Goal: Transaction & Acquisition: Obtain resource

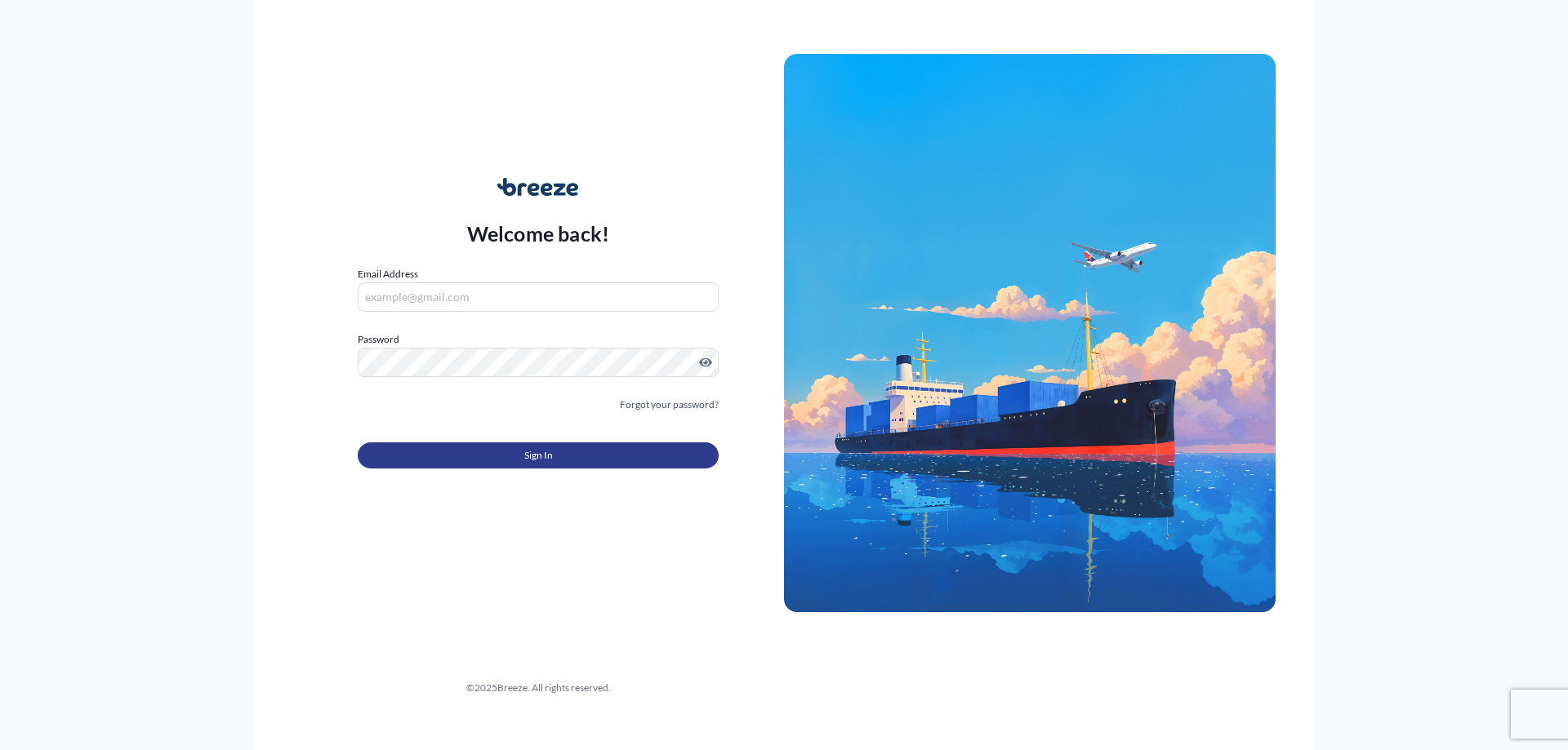
type input "[PERSON_NAME][EMAIL_ADDRESS][DOMAIN_NAME]"
click at [576, 454] on button "Sign In" at bounding box center [538, 455] width 361 height 26
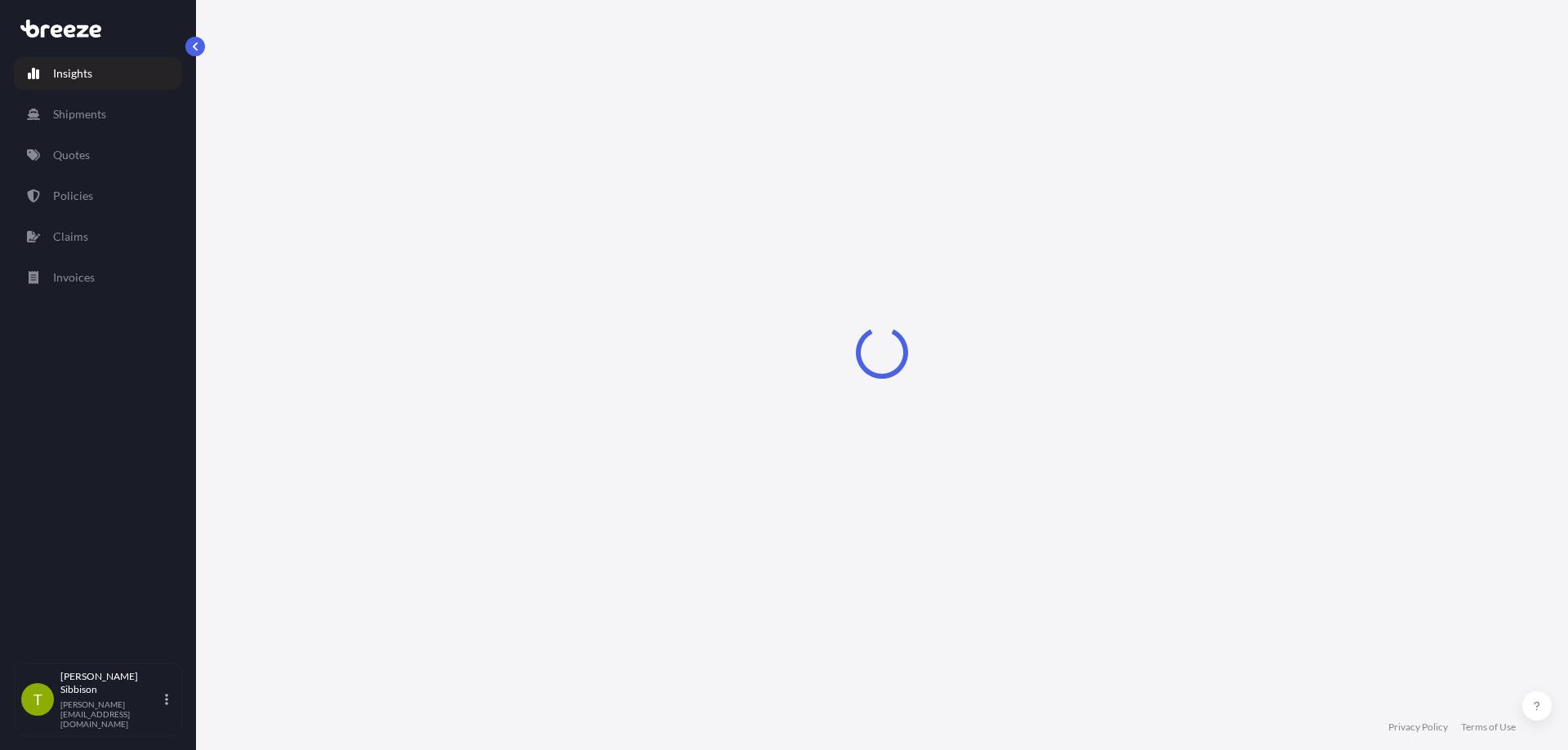
select select "2025"
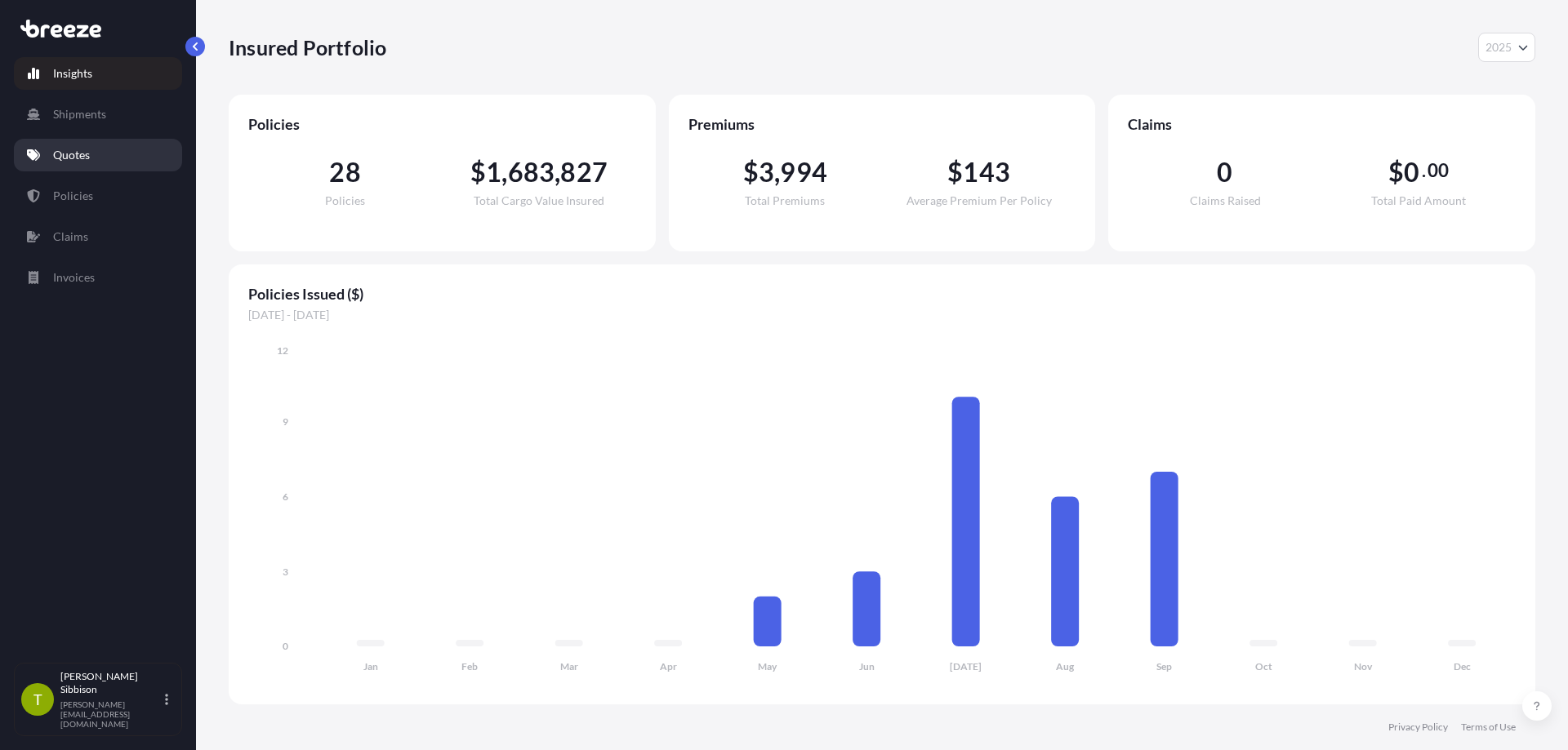
click at [78, 156] on p "Quotes" at bounding box center [71, 155] width 37 height 16
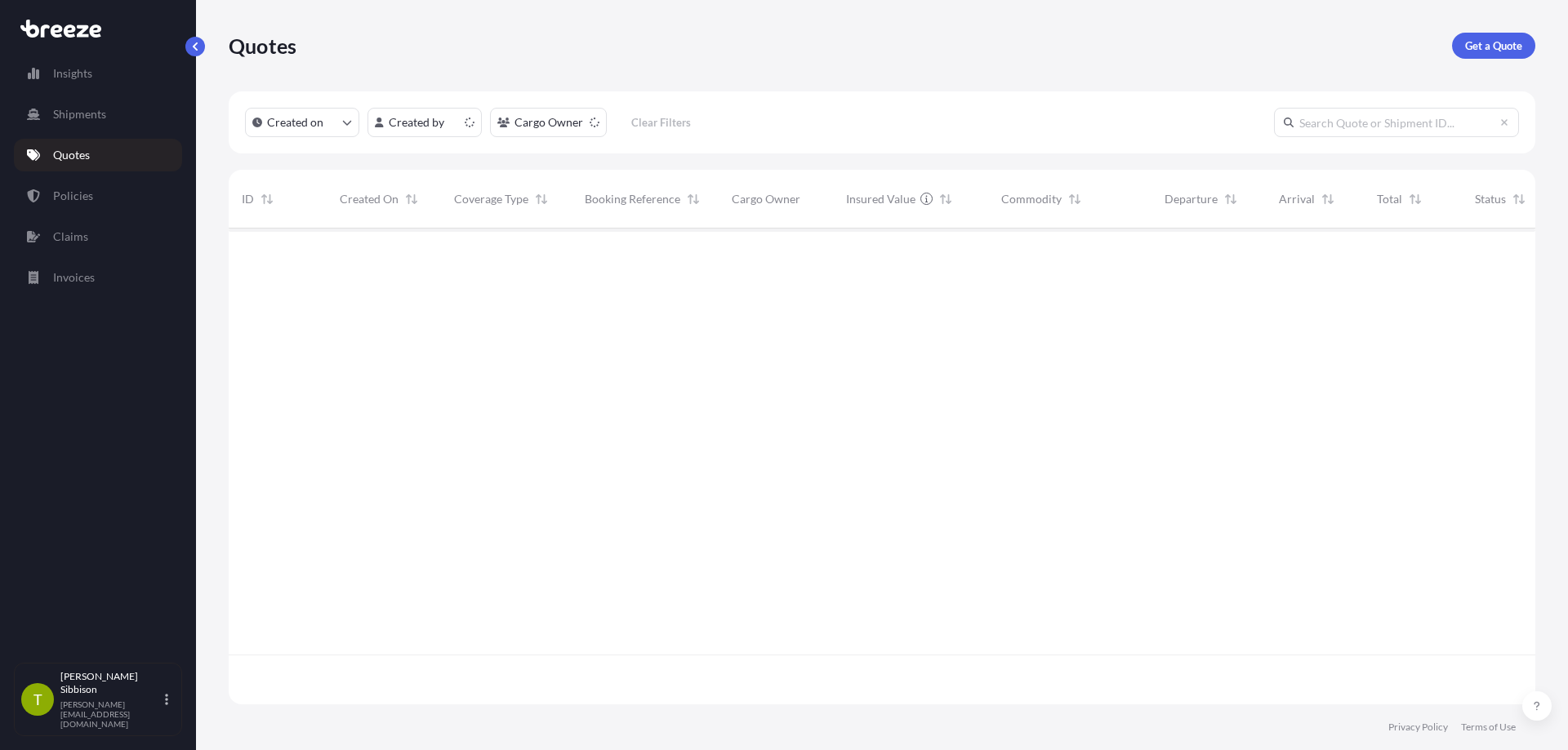
scroll to position [473, 1295]
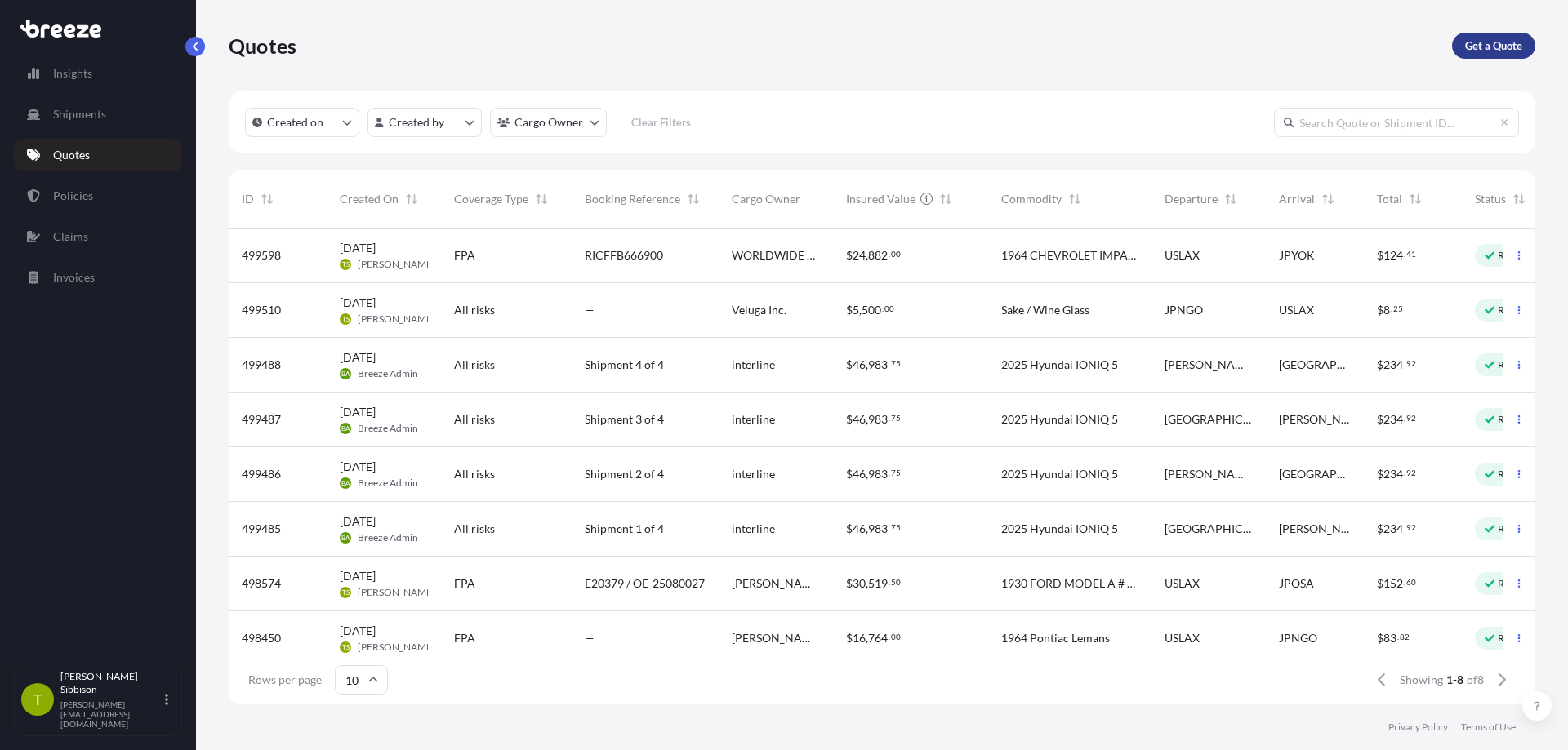
click at [1502, 47] on p "Get a Quote" at bounding box center [1494, 46] width 57 height 16
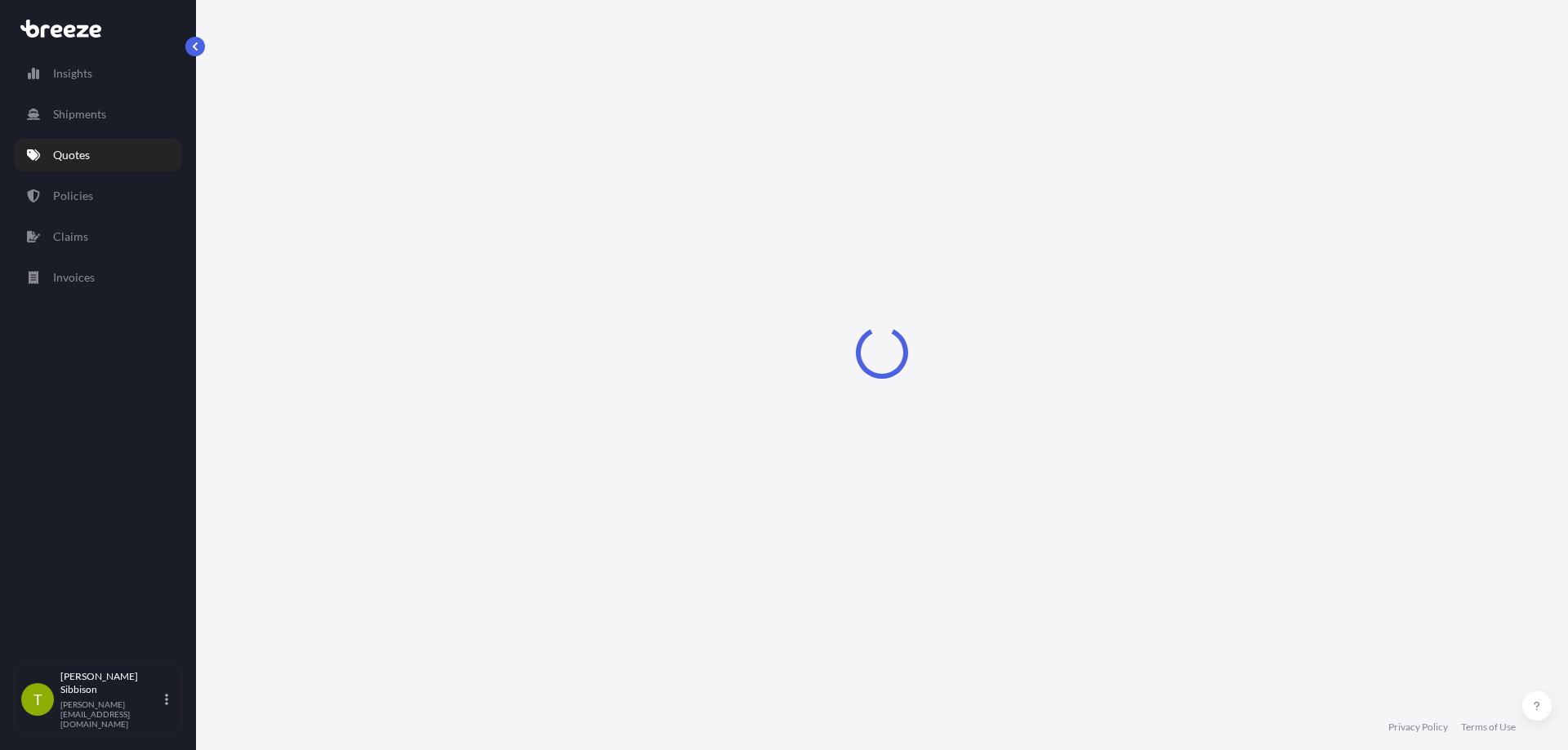
select select "Sea"
select select "1"
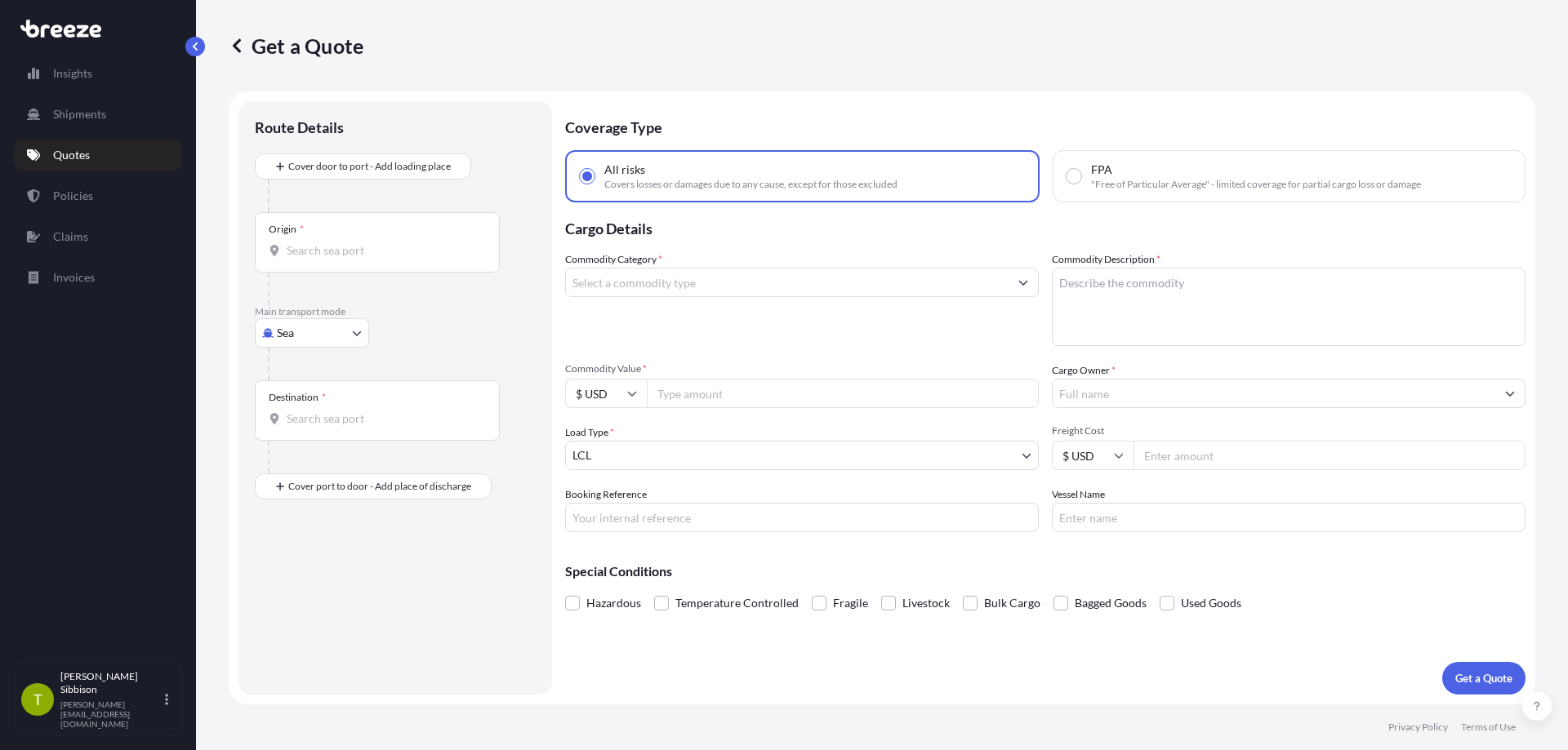
click at [674, 290] on input "Commodity Category *" at bounding box center [787, 283] width 443 height 29
type input "automobile"
click at [1127, 307] on textarea "Commodity Description *" at bounding box center [1289, 307] width 474 height 78
type textarea "2015 CHEVROLET CORVETTE STINGRAY"
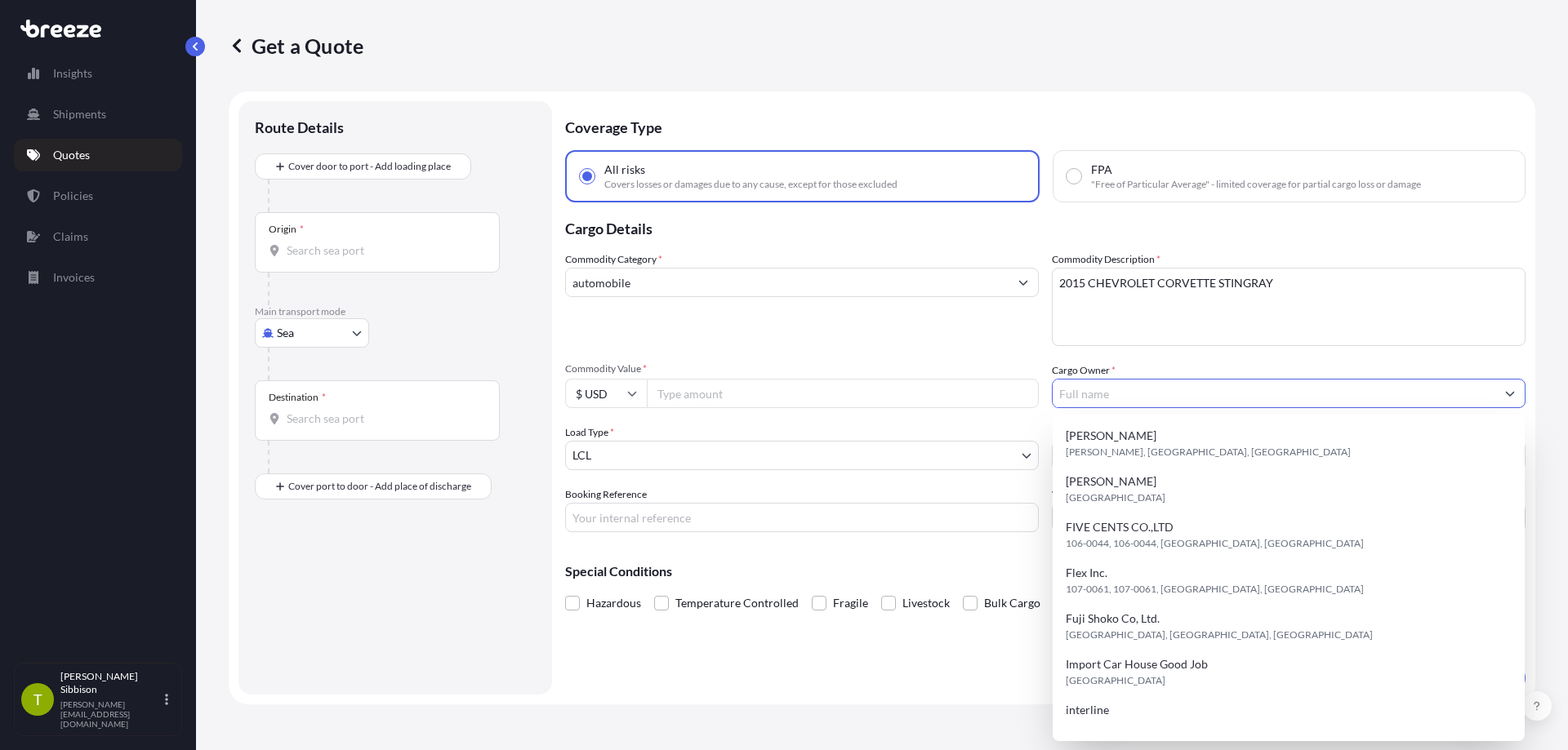
click at [1152, 397] on input "Cargo Owner *" at bounding box center [1274, 393] width 443 height 29
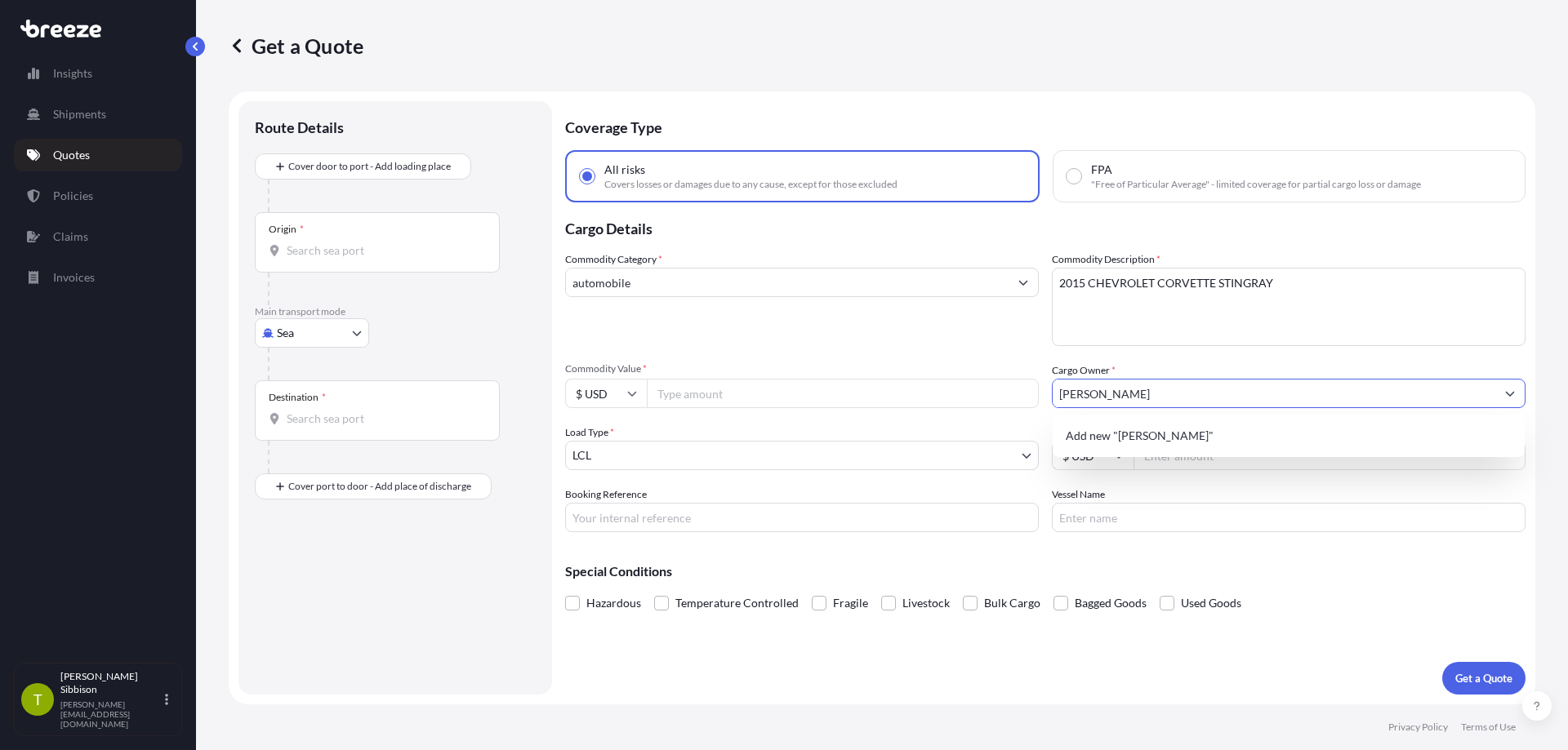
type input "[PERSON_NAME]"
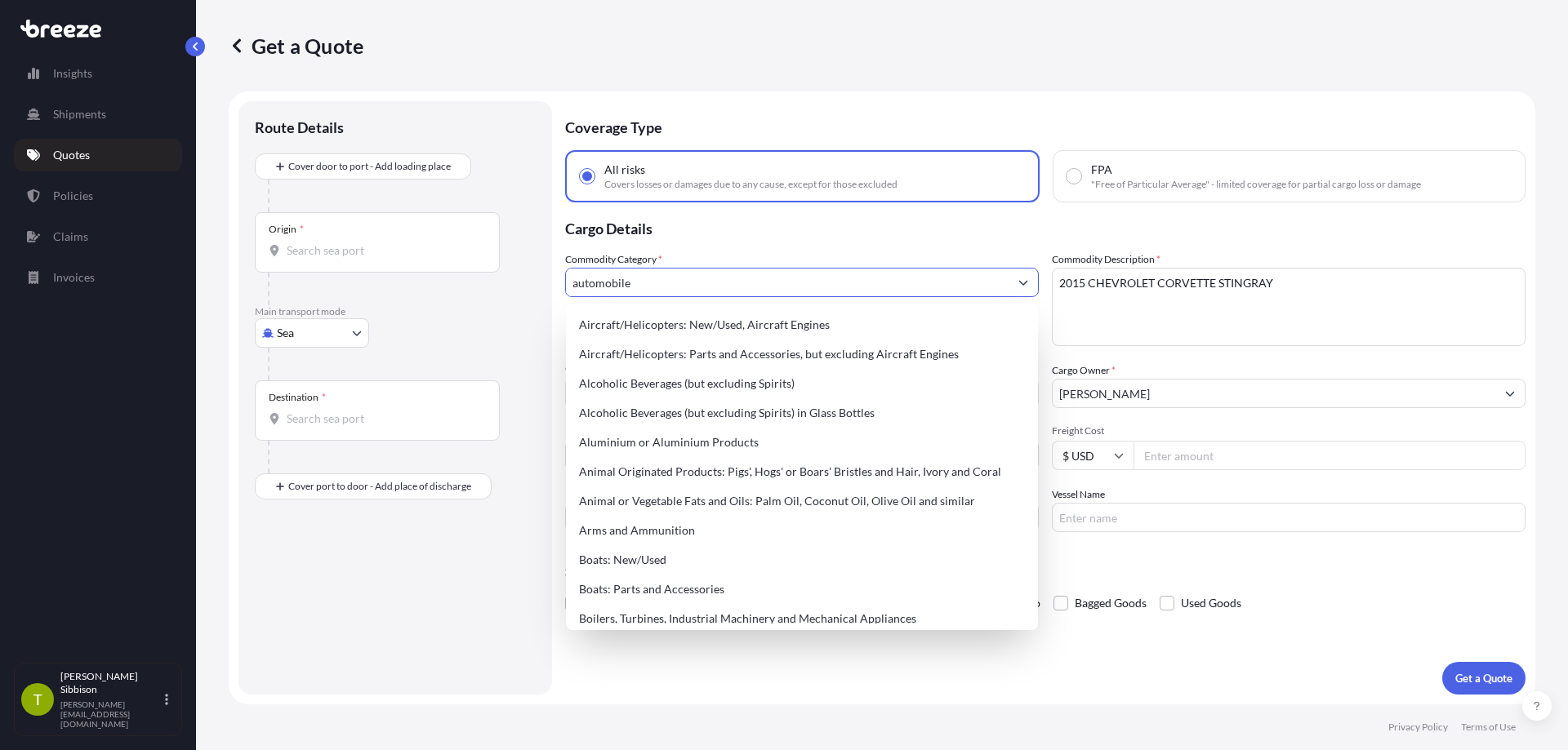
click at [734, 280] on input "automobile" at bounding box center [787, 283] width 443 height 29
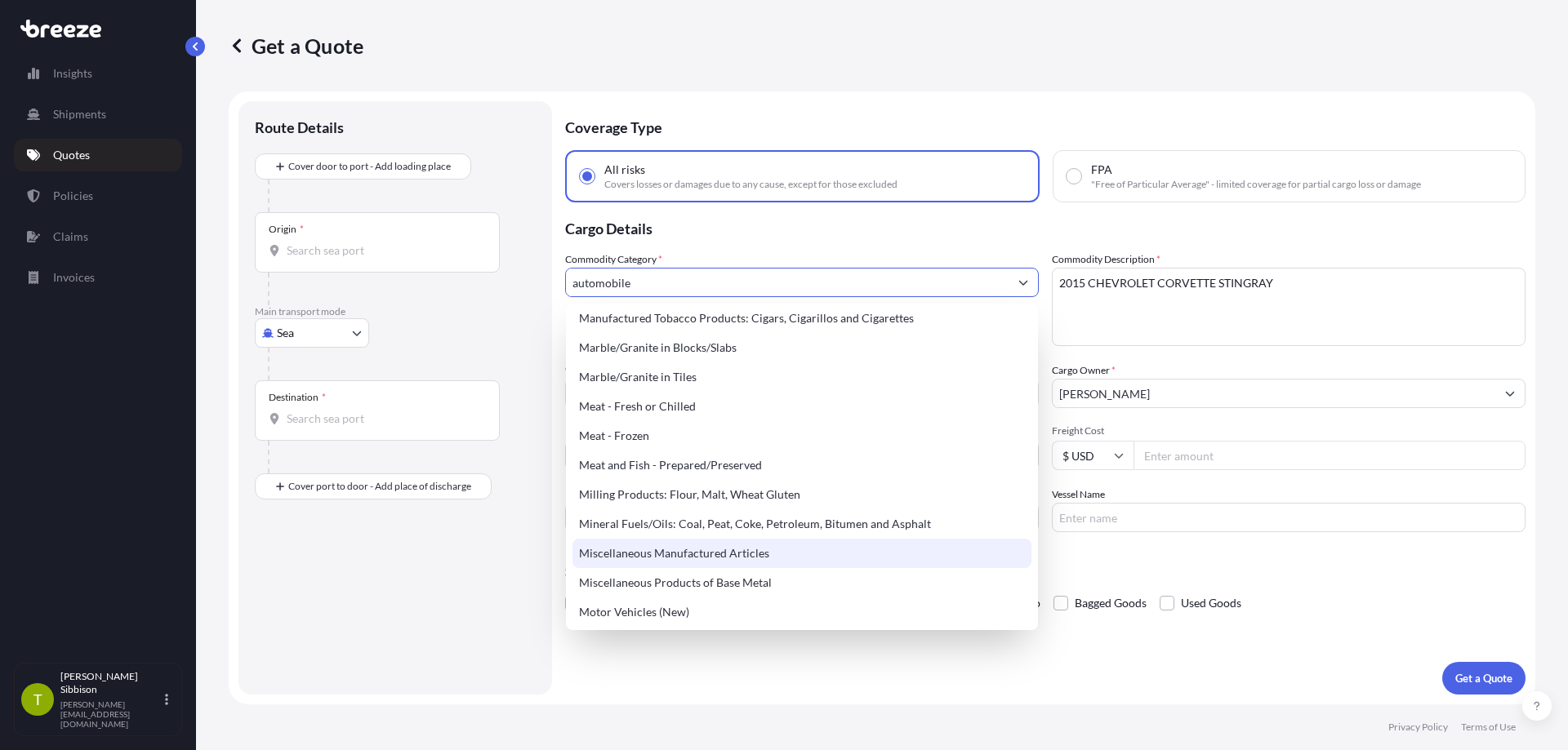
scroll to position [2204, 0]
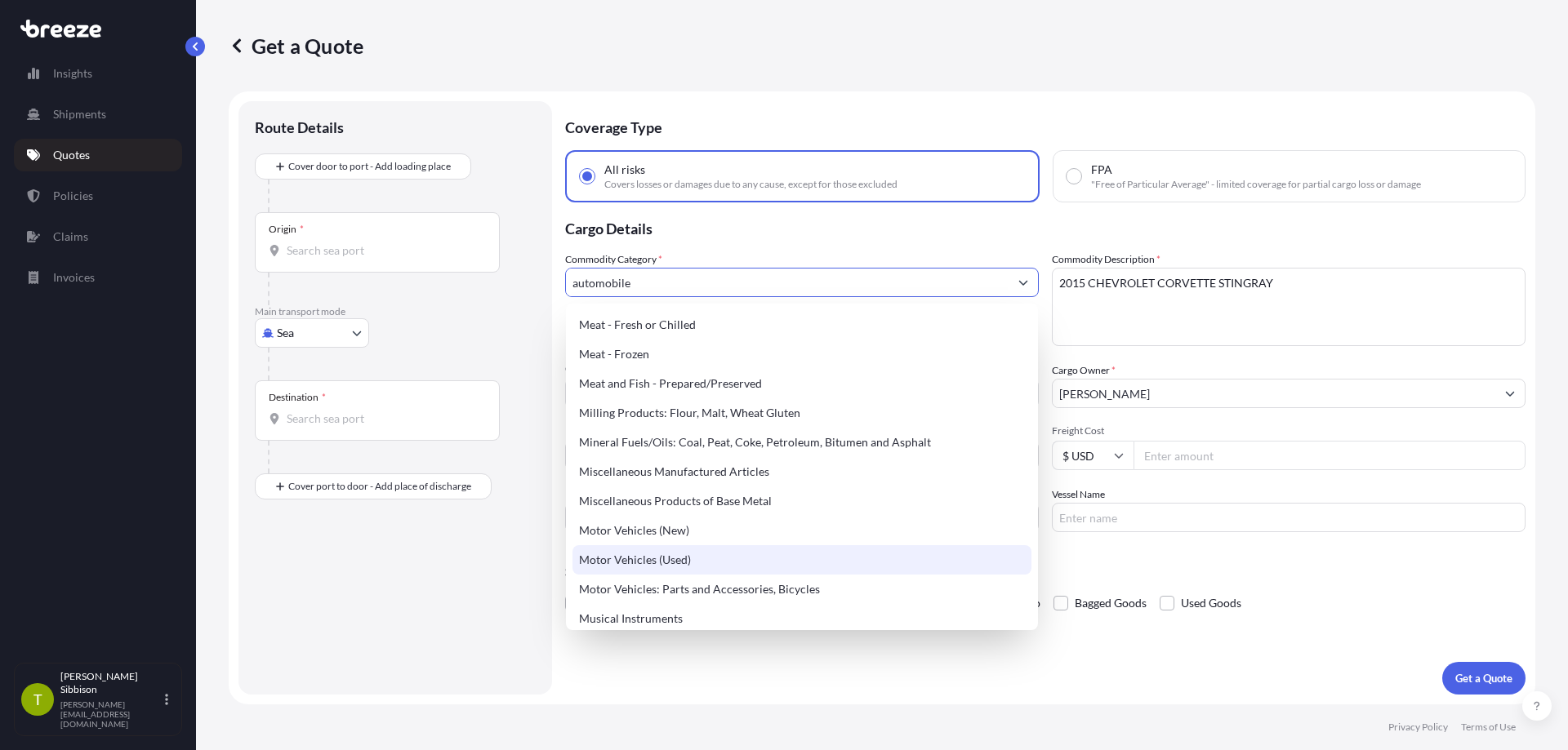
click at [789, 555] on div "Motor Vehicles (Used)" at bounding box center [801, 560] width 459 height 29
type input "Motor Vehicles (Used)"
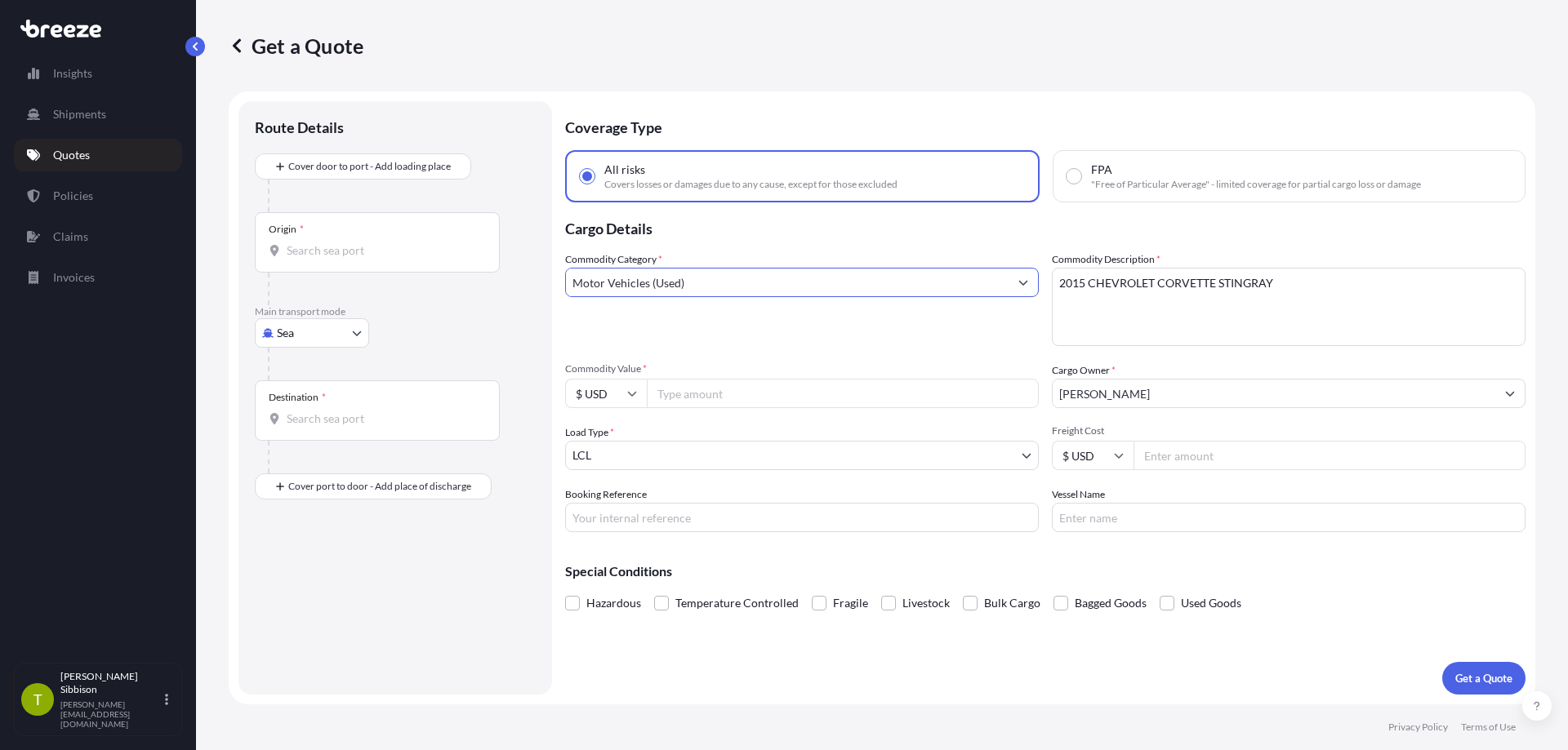
click at [750, 386] on input "Commodity Value *" at bounding box center [843, 393] width 392 height 29
type input "30000"
click at [1277, 453] on input "Freight Cost" at bounding box center [1330, 455] width 392 height 29
type input "3200"
click at [754, 518] on input "Booking Reference" at bounding box center [801, 517] width 474 height 29
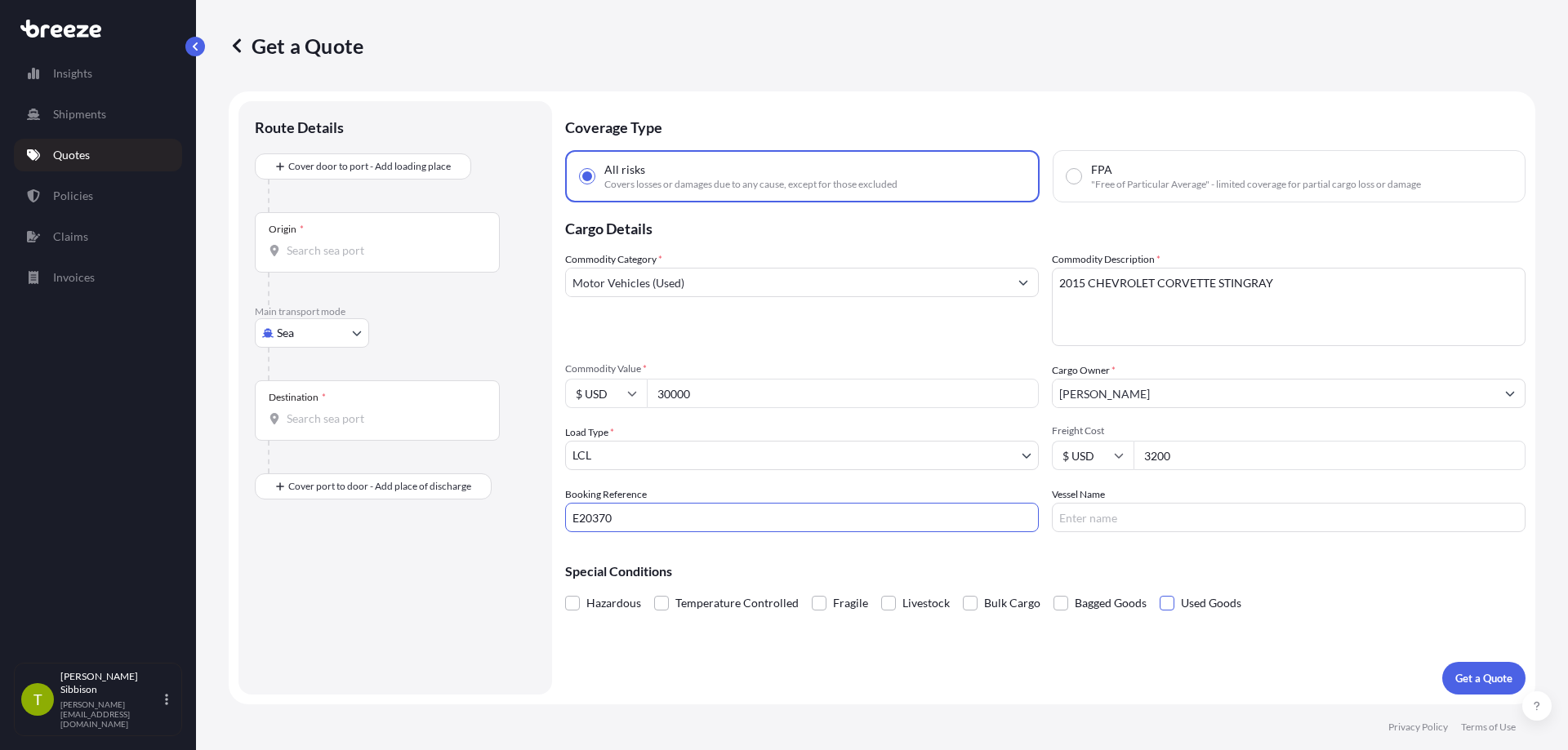
type input "E20370"
click at [1165, 604] on span at bounding box center [1167, 603] width 15 height 15
click at [1160, 591] on input "Used Goods" at bounding box center [1160, 591] width 0 height 0
click at [410, 248] on input "Origin *" at bounding box center [382, 251] width 193 height 16
click at [408, 295] on div "USLAX - Los Angele s, [GEOGRAPHIC_DATA]" at bounding box center [416, 305] width 310 height 39
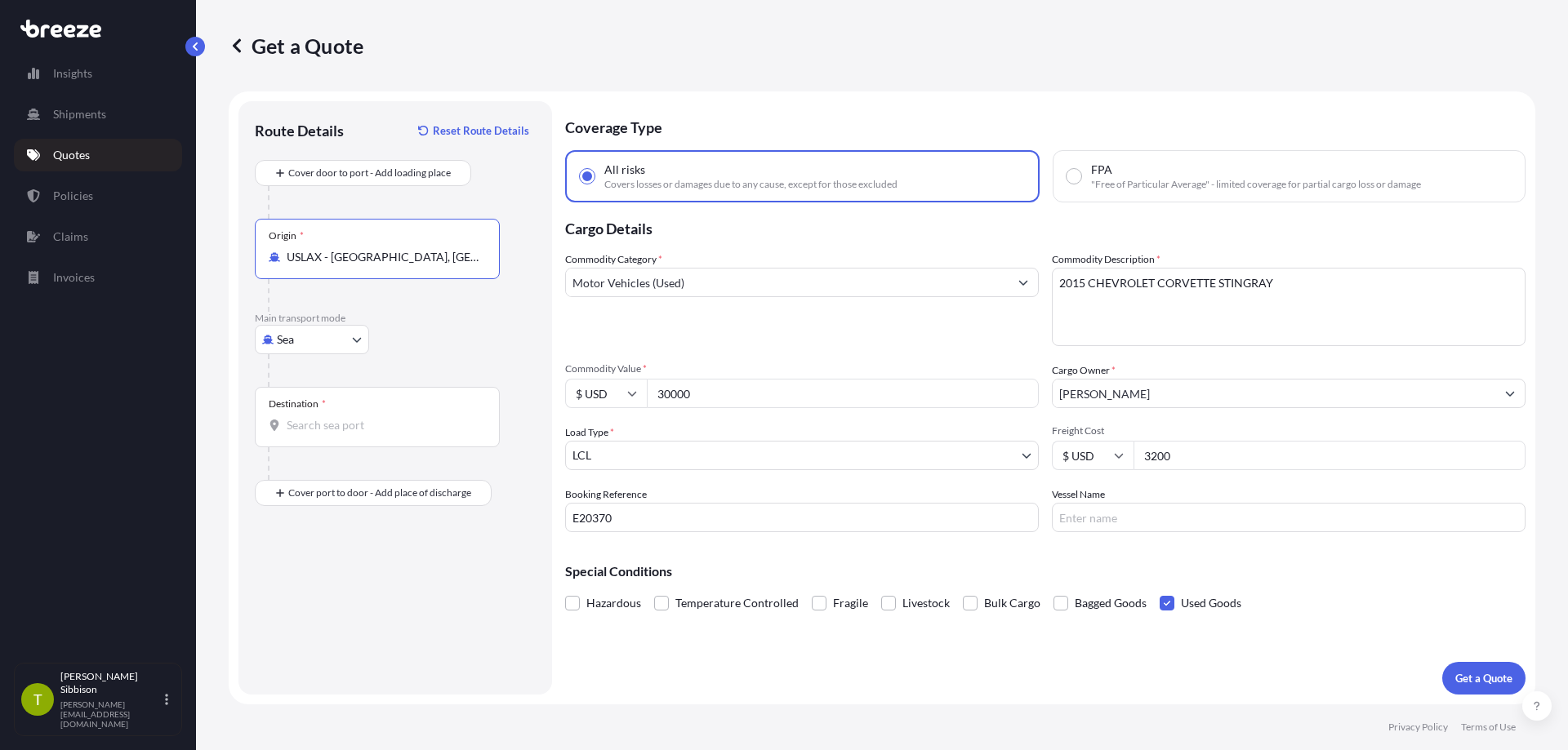
type input "USLAX - [GEOGRAPHIC_DATA], [GEOGRAPHIC_DATA]"
click at [327, 423] on input "Destination *" at bounding box center [382, 425] width 193 height 16
type input "JPYOK - [GEOGRAPHIC_DATA], [GEOGRAPHIC_DATA]"
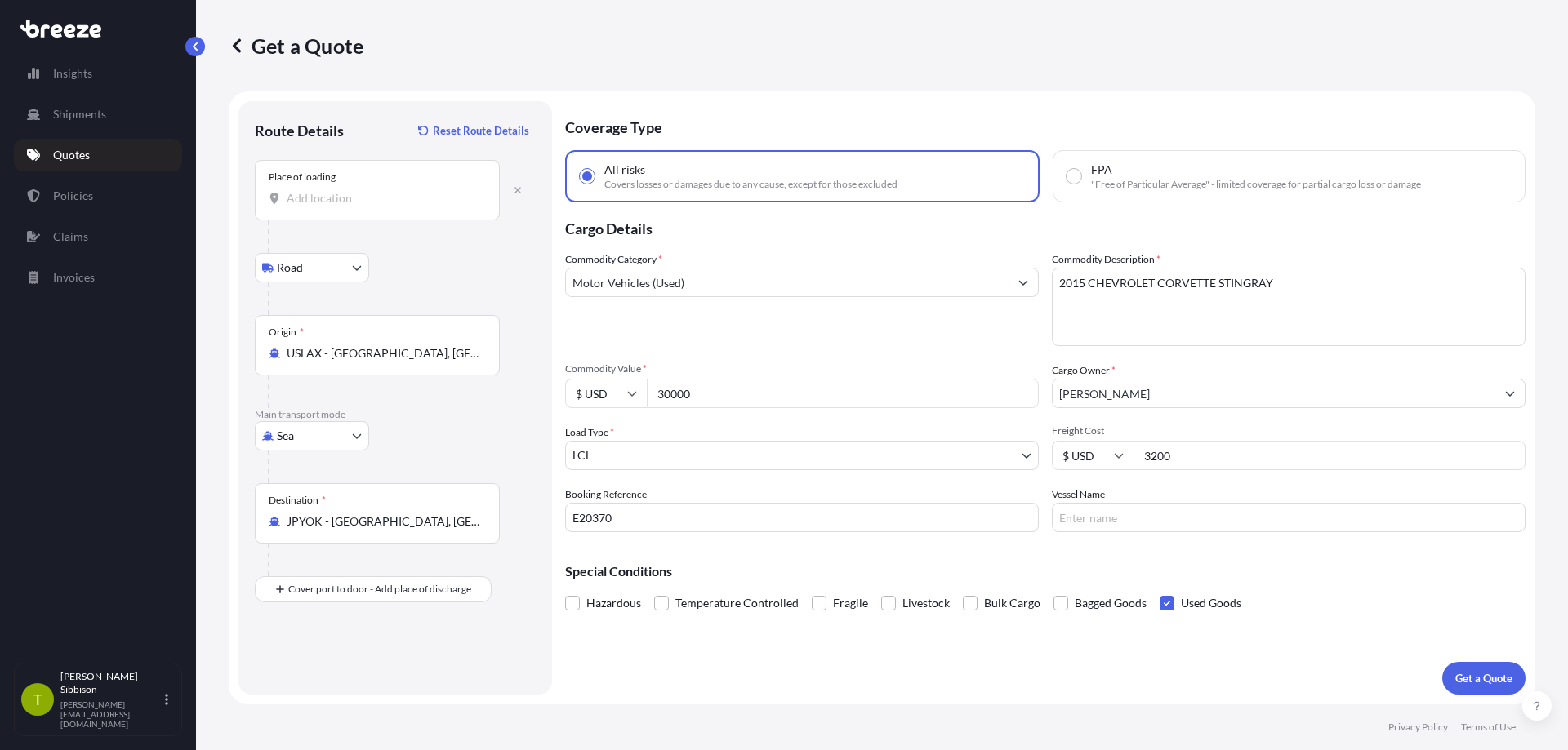
click at [423, 172] on div "Place of loading" at bounding box center [377, 190] width 245 height 60
click at [423, 191] on input "Place of loading" at bounding box center [382, 199] width 193 height 16
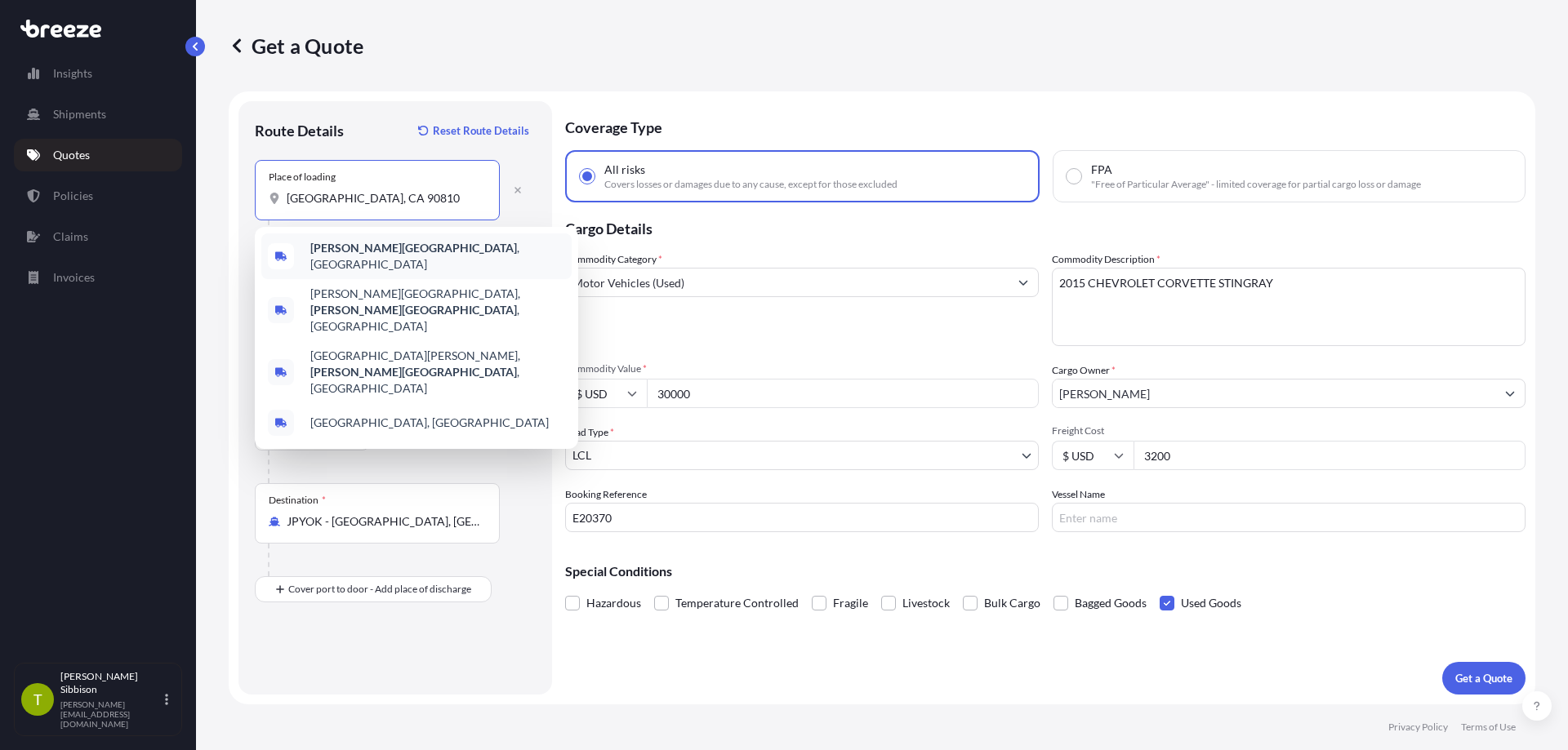
click at [393, 253] on b "[PERSON_NAME][GEOGRAPHIC_DATA]" at bounding box center [413, 247] width 206 height 14
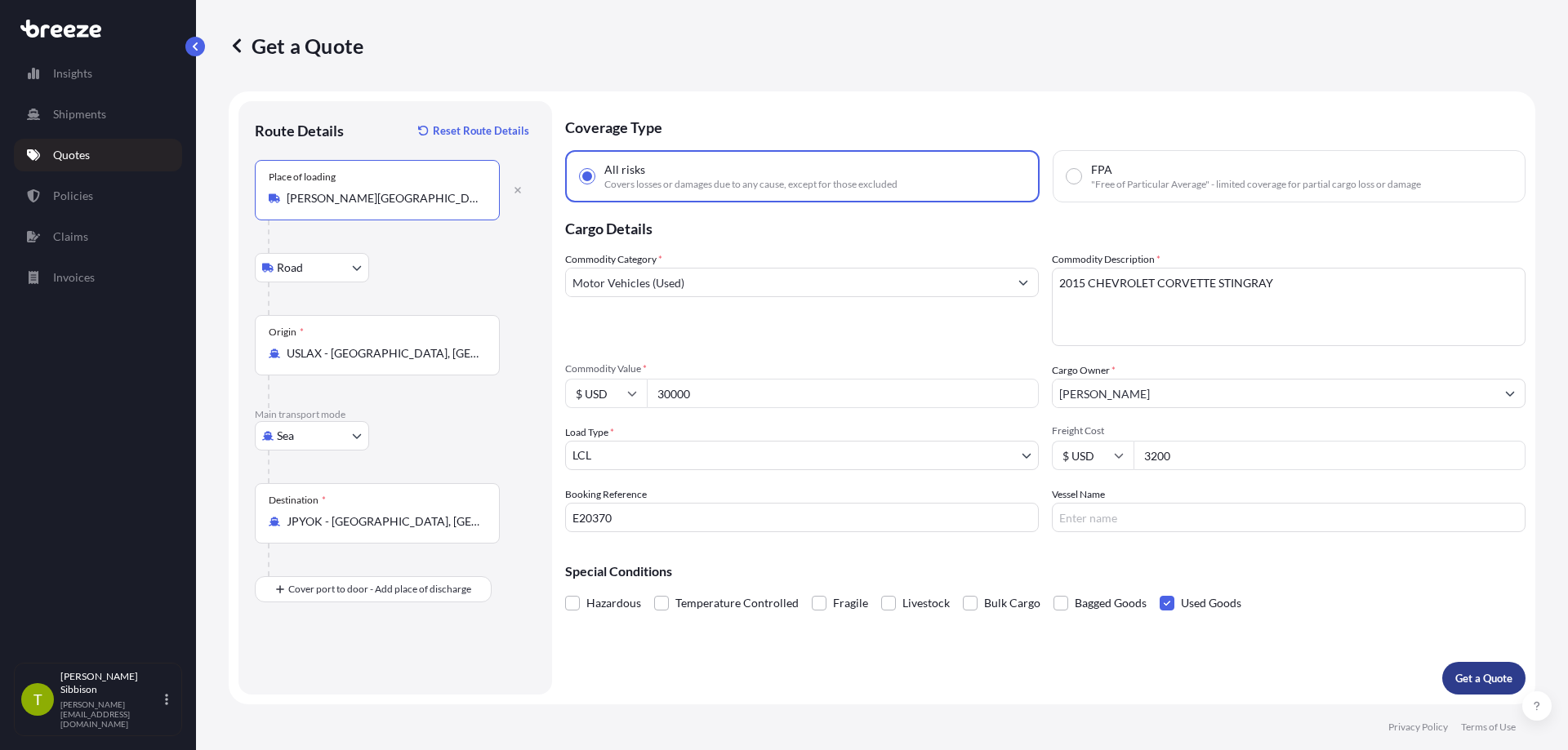
type input "[PERSON_NAME][GEOGRAPHIC_DATA], [GEOGRAPHIC_DATA]"
click at [872, 175] on div "Coverage Type All risks Covers losses or damages due to any cause, except for t…" at bounding box center [1045, 398] width 961 height 594
click at [870, 173] on div "All risks Covers losses or damages due to any cause, except for those excluded" at bounding box center [750, 176] width 293 height 29
click at [595, 173] on input "All risks Covers losses or damages due to any cause, except for those excluded" at bounding box center [587, 176] width 15 height 15
click at [1489, 681] on p "Get a Quote" at bounding box center [1484, 679] width 57 height 16
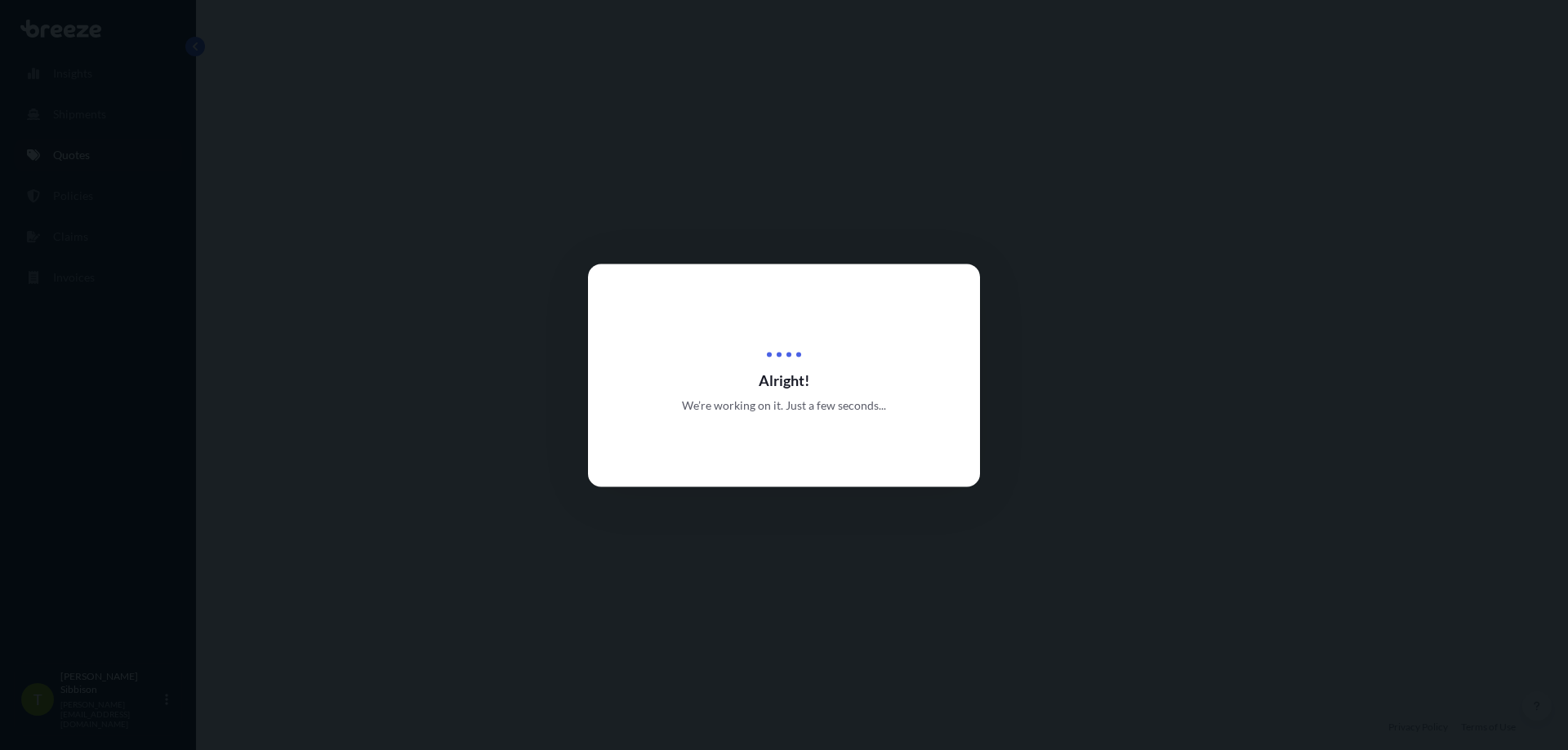
select select "Road"
select select "Sea"
select select "1"
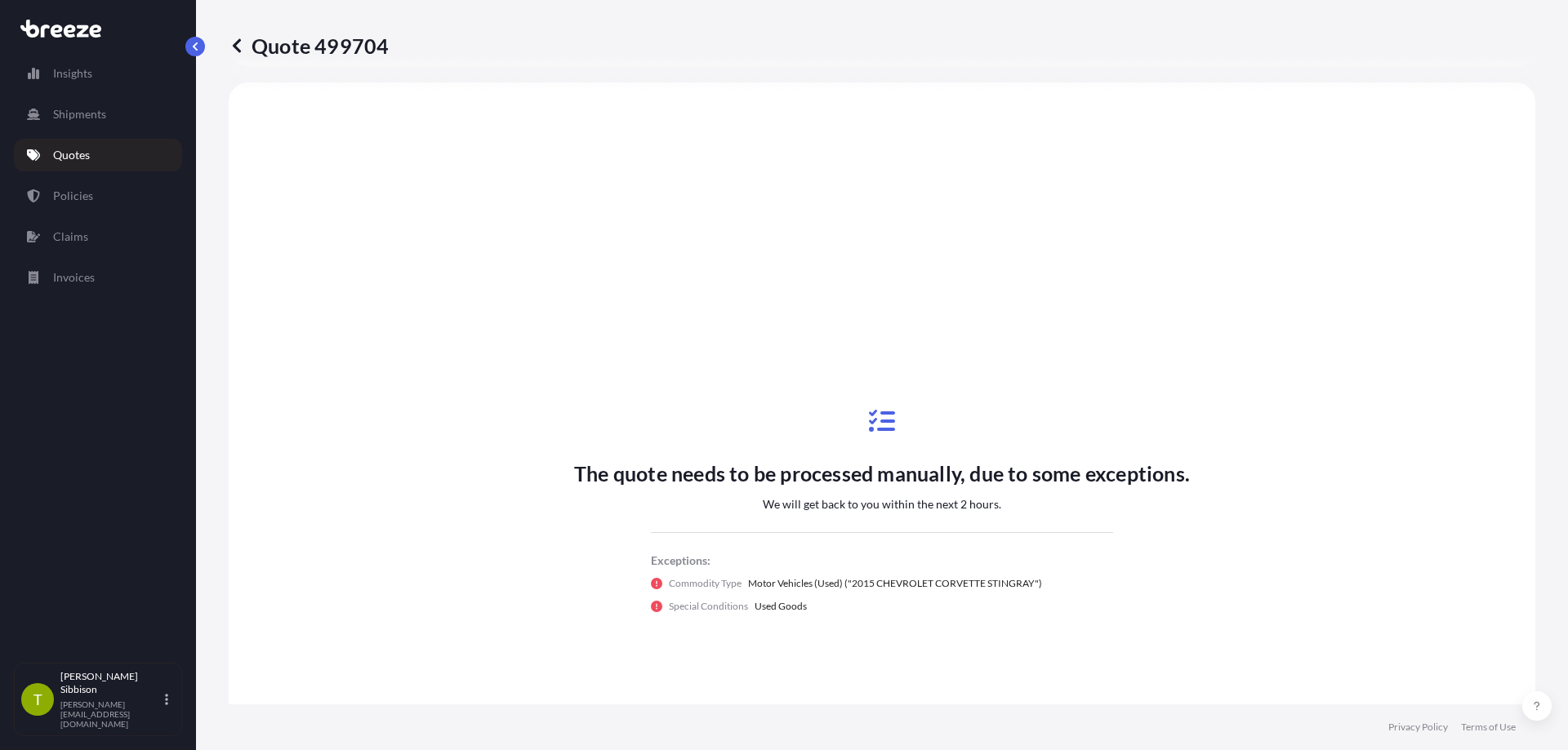
scroll to position [593, 0]
click at [977, 557] on p "Exceptions:" at bounding box center [882, 560] width 463 height 16
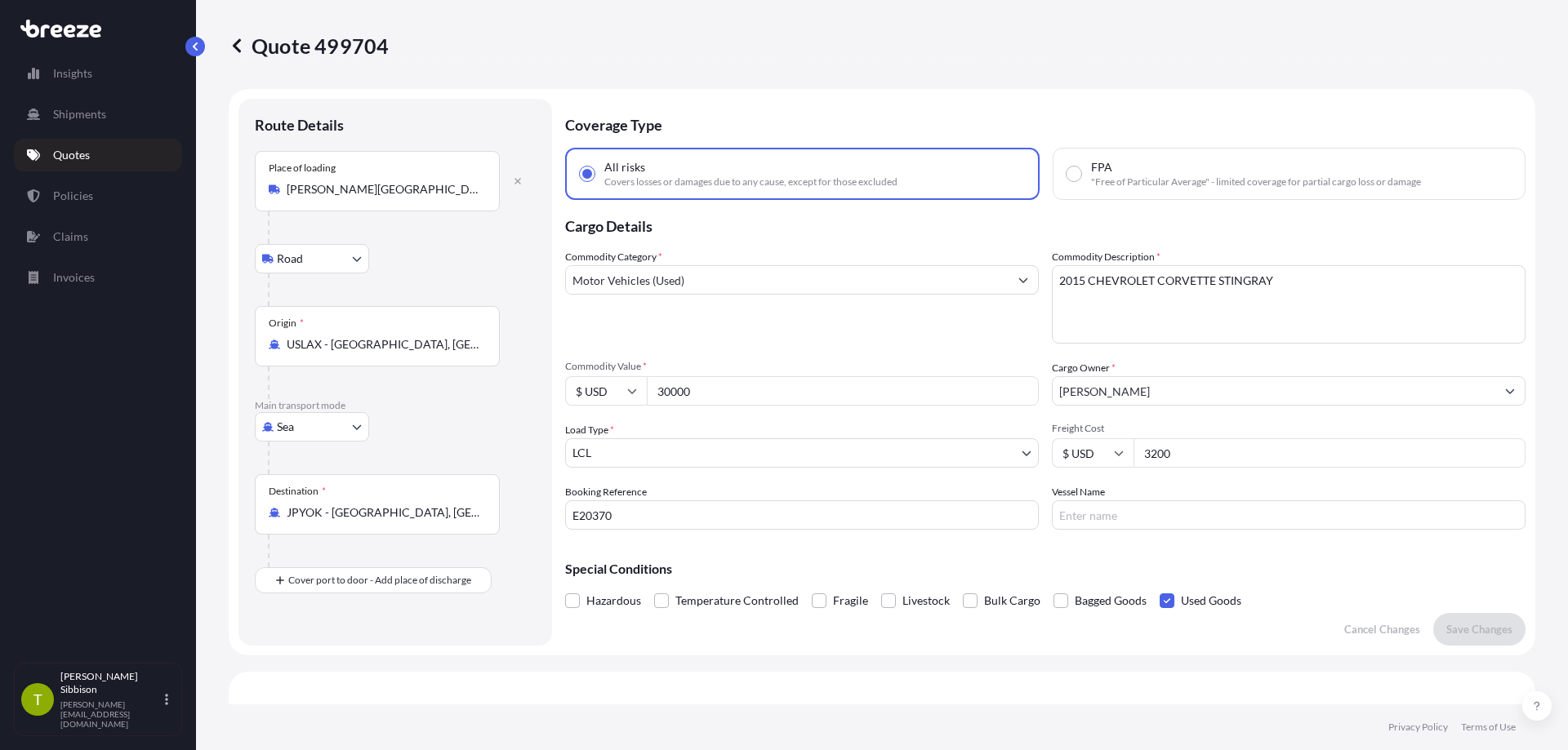
scroll to position [0, 0]
click at [1076, 177] on label "FPA "Free of Particular Average" - limited coverage for partial cargo loss or d…" at bounding box center [1244, 176] width 354 height 29
click at [1076, 177] on input "FPA "Free of Particular Average" - limited coverage for partial cargo loss or d…" at bounding box center [1074, 176] width 15 height 15
radio input "true"
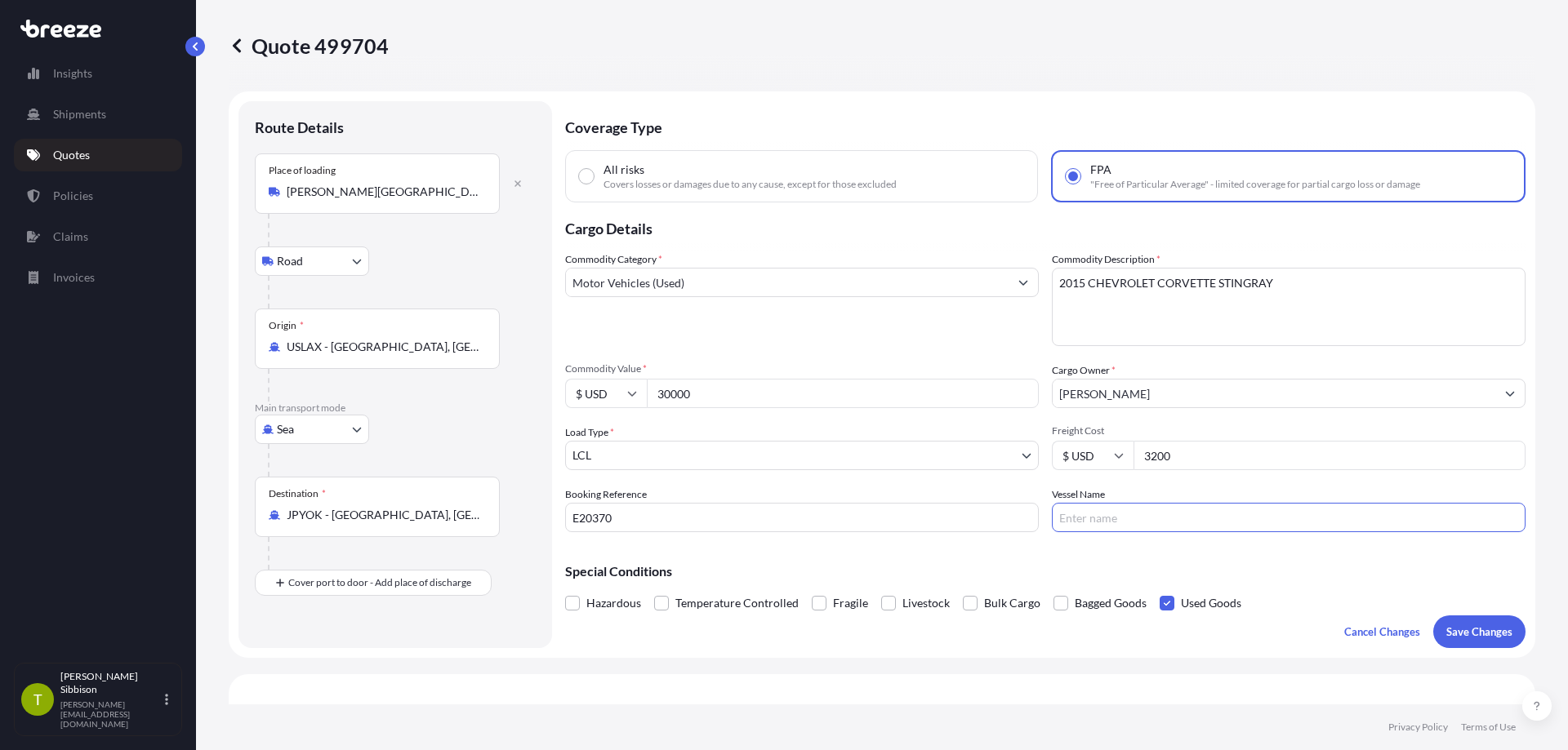
click at [1149, 517] on input "Vessel Name" at bounding box center [1289, 517] width 474 height 29
type input "GRAND DUKE V.0020A"
click at [1487, 632] on p "Save Changes" at bounding box center [1479, 632] width 66 height 16
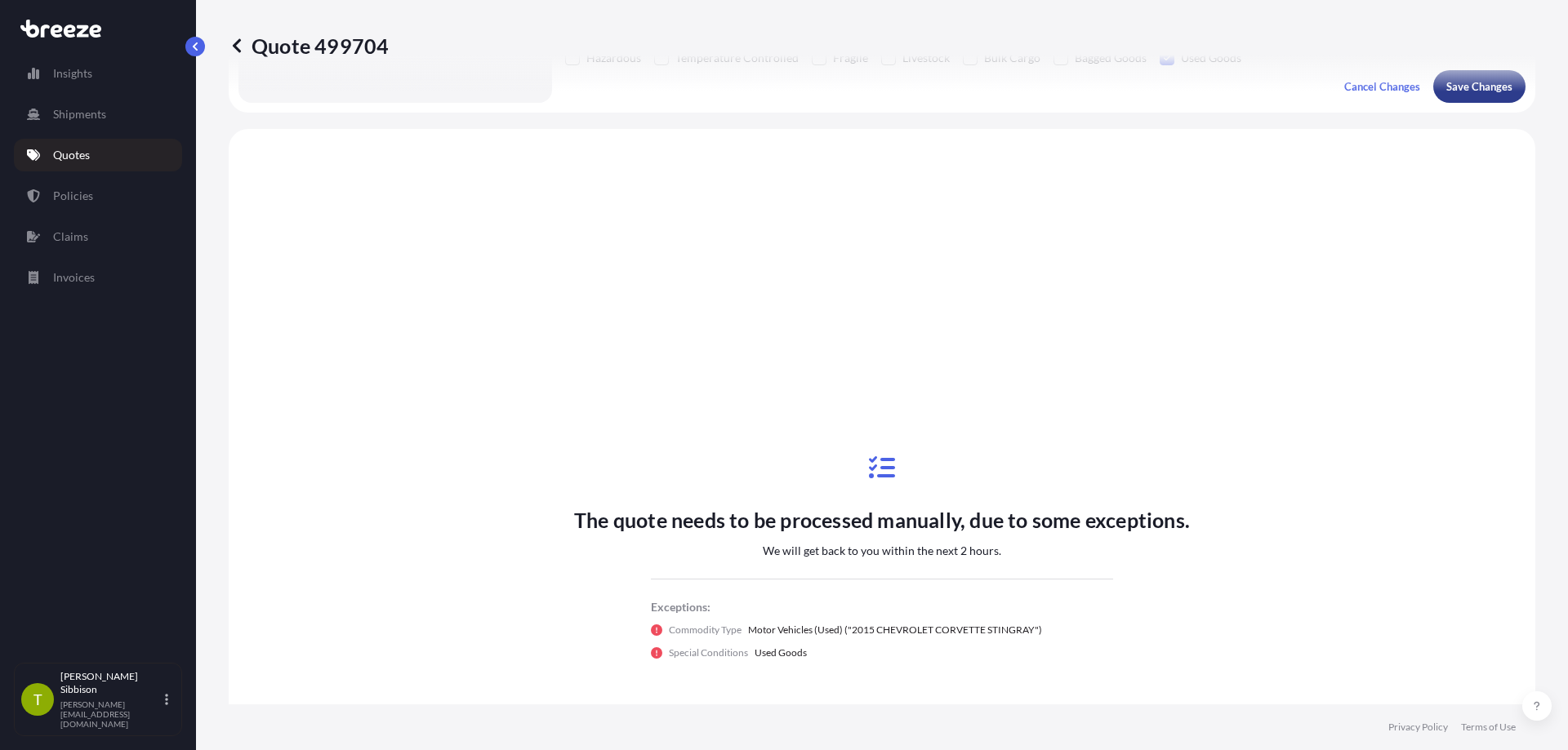
scroll to position [593, 0]
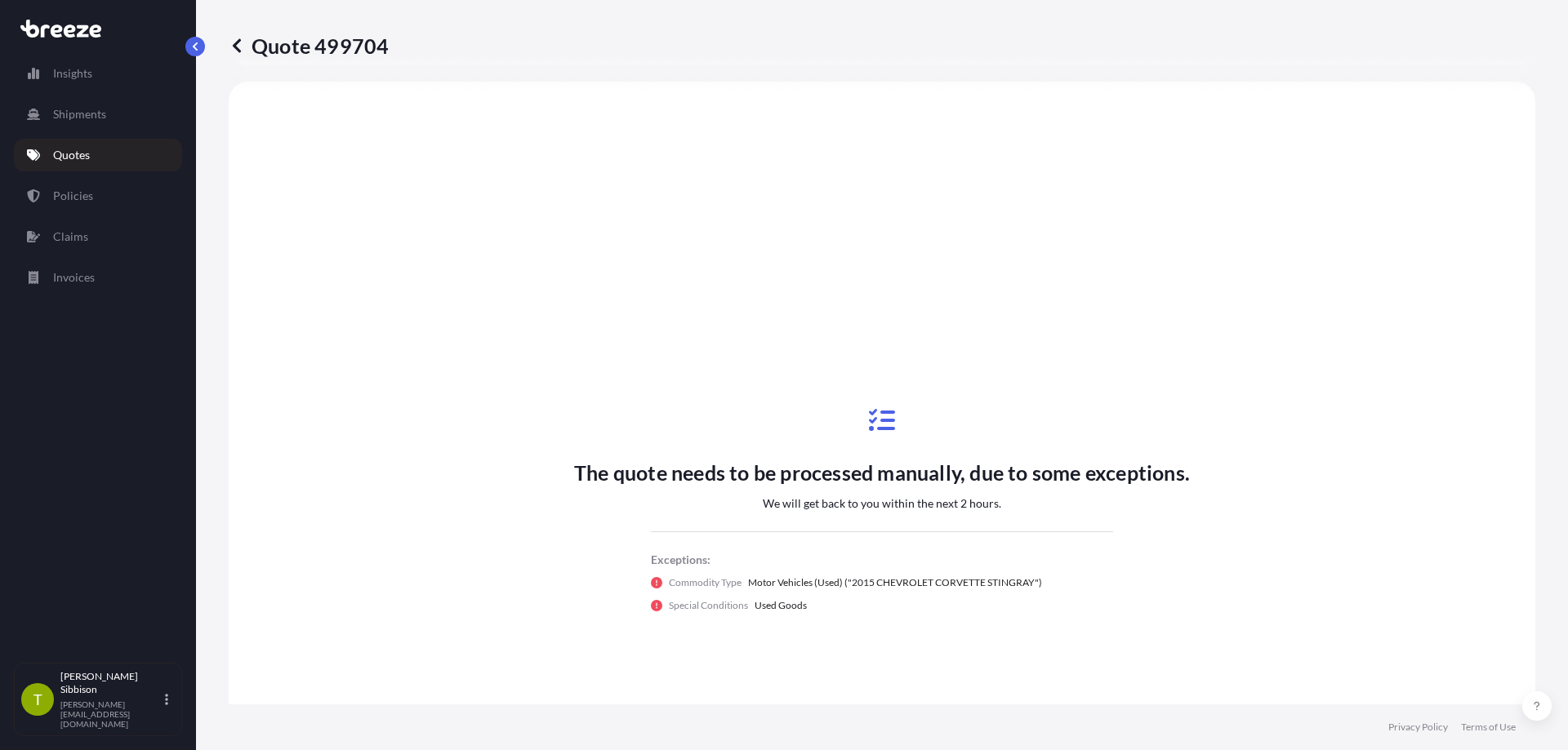
select select "Road"
select select "Sea"
select select "1"
